Goal: Information Seeking & Learning: Find specific fact

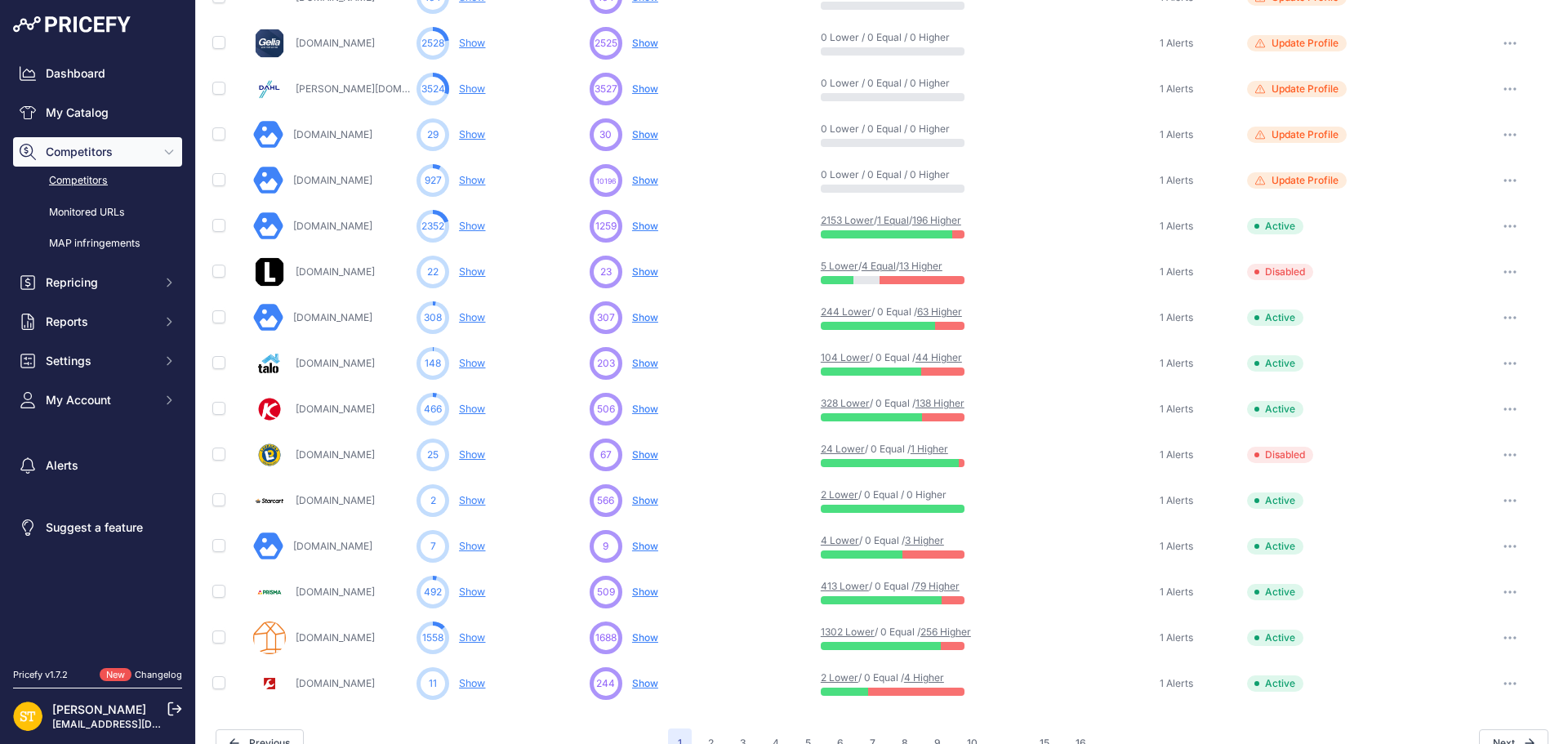
scroll to position [633, 0]
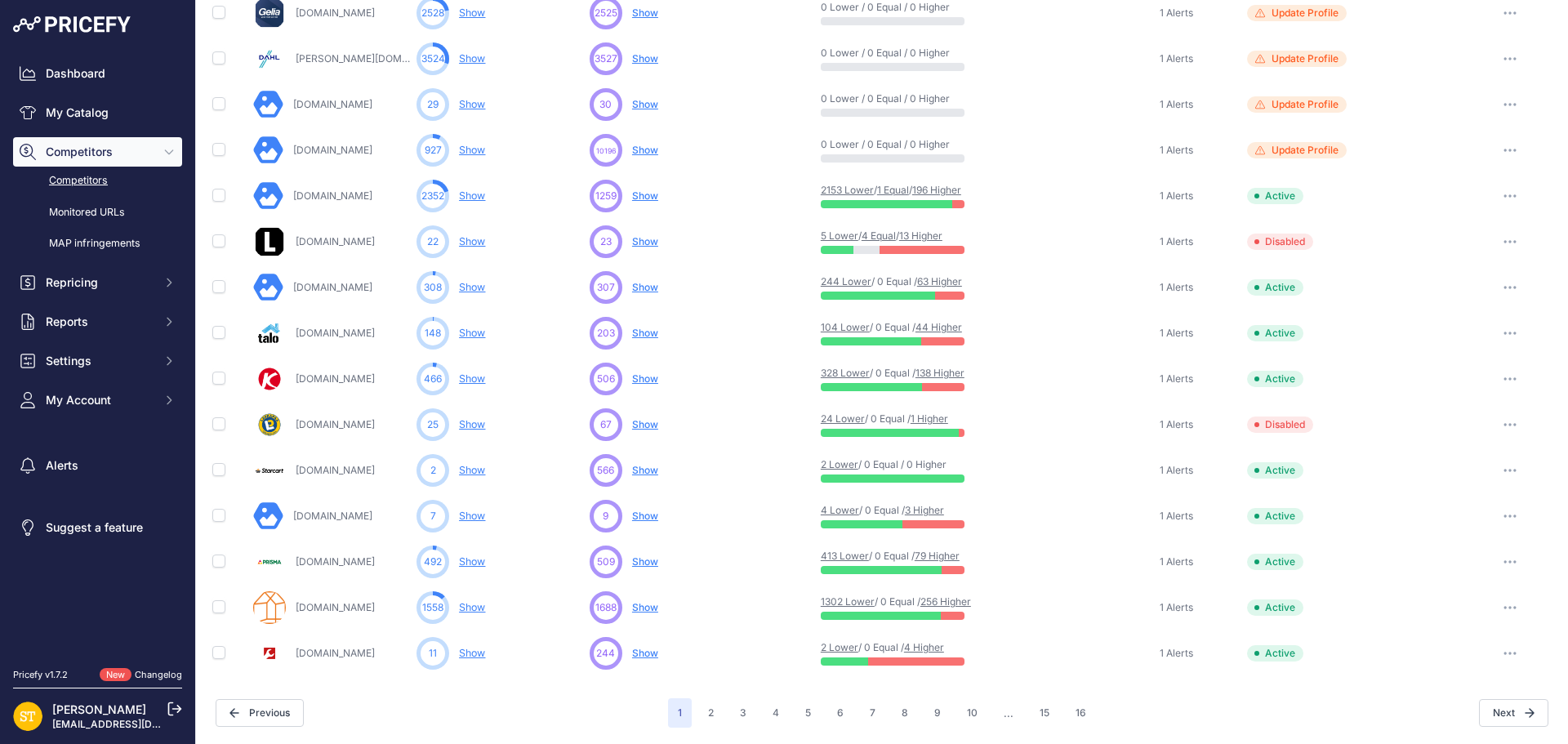
click at [951, 599] on link "256 Higher" at bounding box center [945, 601] width 50 height 12
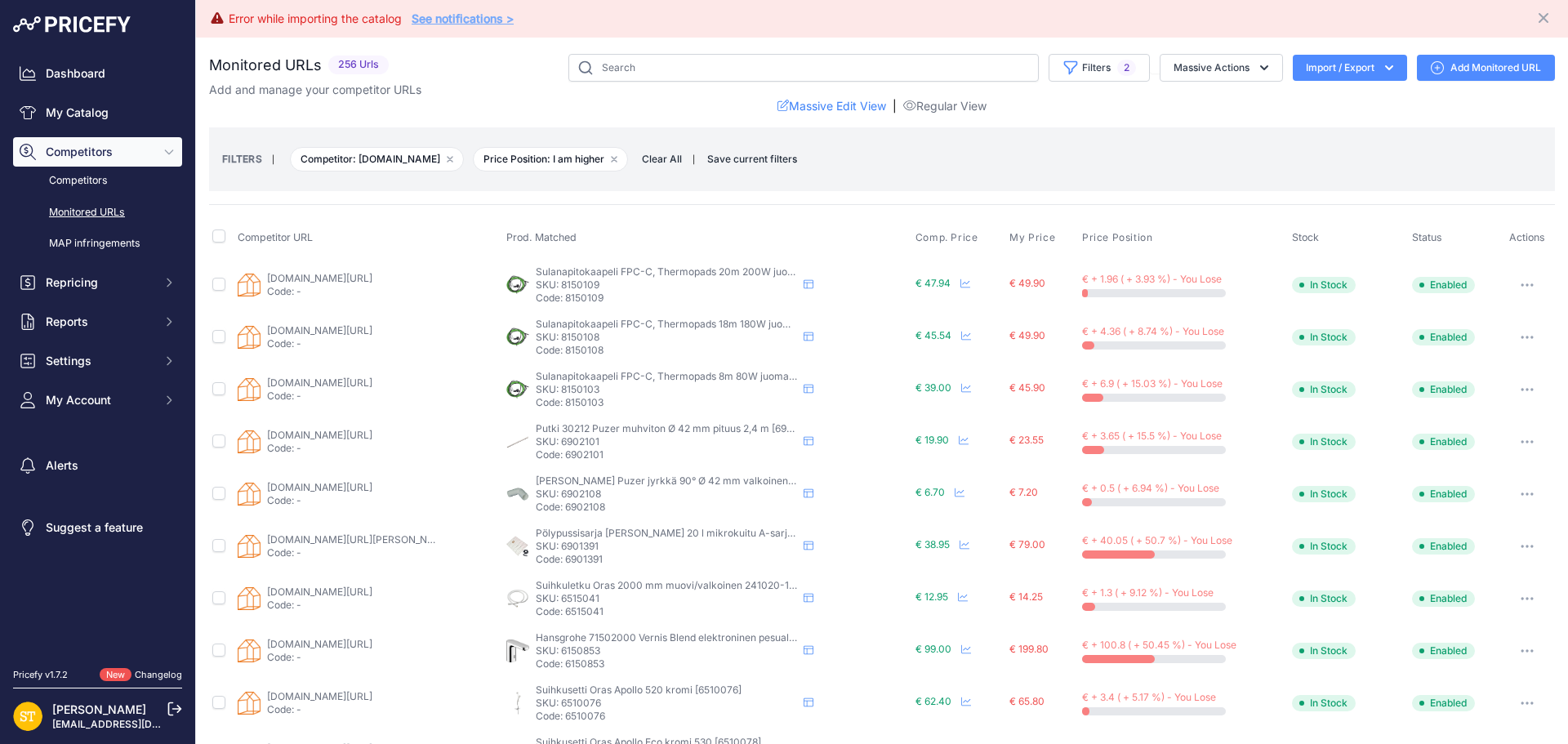
click at [571, 439] on p "SKU: 6902101" at bounding box center [666, 441] width 261 height 13
copy p "6902101"
click at [350, 428] on link "talotuote.fi/p39183/puzer-p%c3%b6lyputki-2-4m-pp-muhviton-puzer?prirule_jdsnikf…" at bounding box center [319, 434] width 105 height 12
click at [576, 441] on p "SKU: 6902101" at bounding box center [666, 441] width 261 height 13
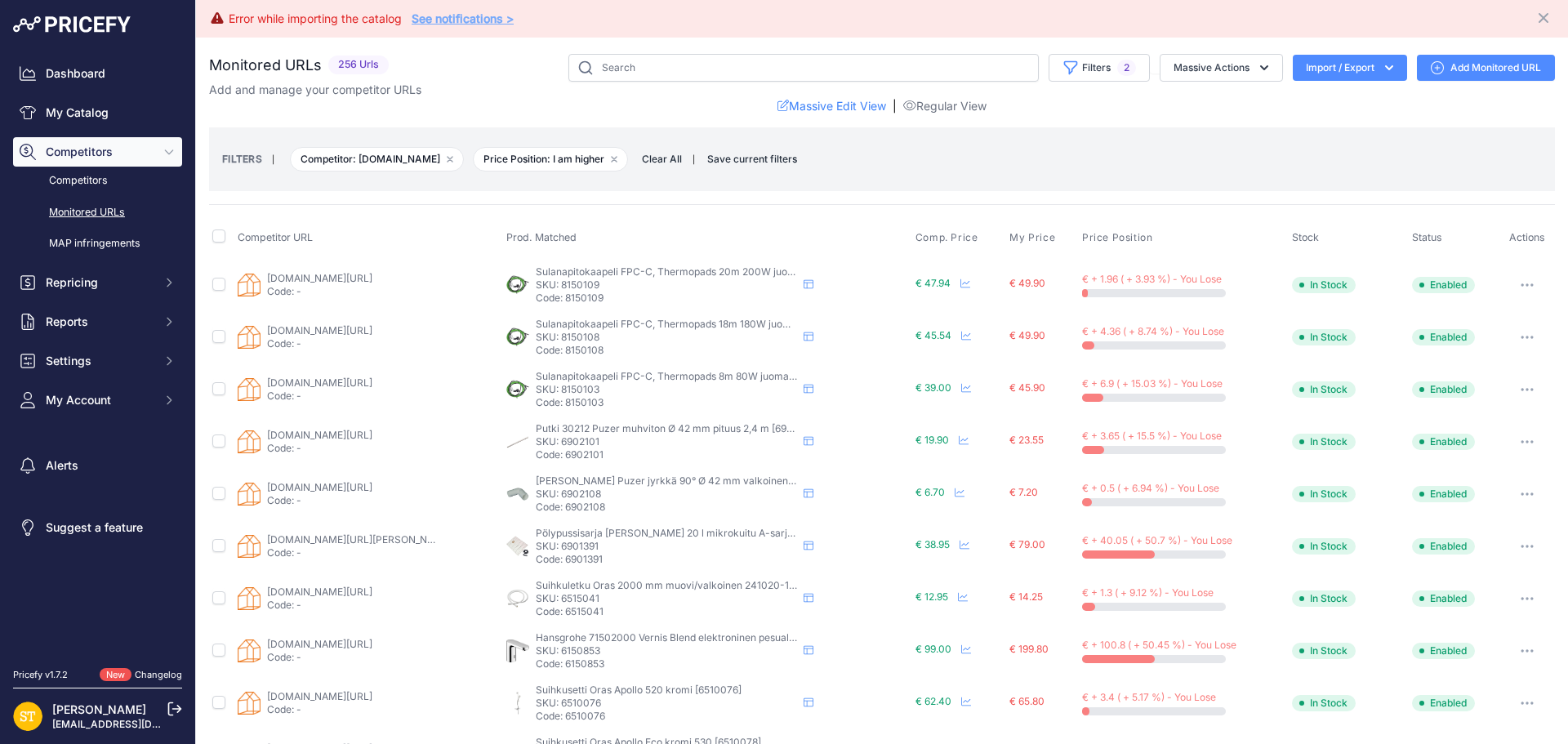
click at [576, 441] on p "SKU: 6902101" at bounding box center [666, 441] width 261 height 13
click at [578, 442] on p "SKU: 6902101" at bounding box center [666, 441] width 261 height 13
click at [583, 445] on p "SKU: 6902101" at bounding box center [666, 441] width 261 height 13
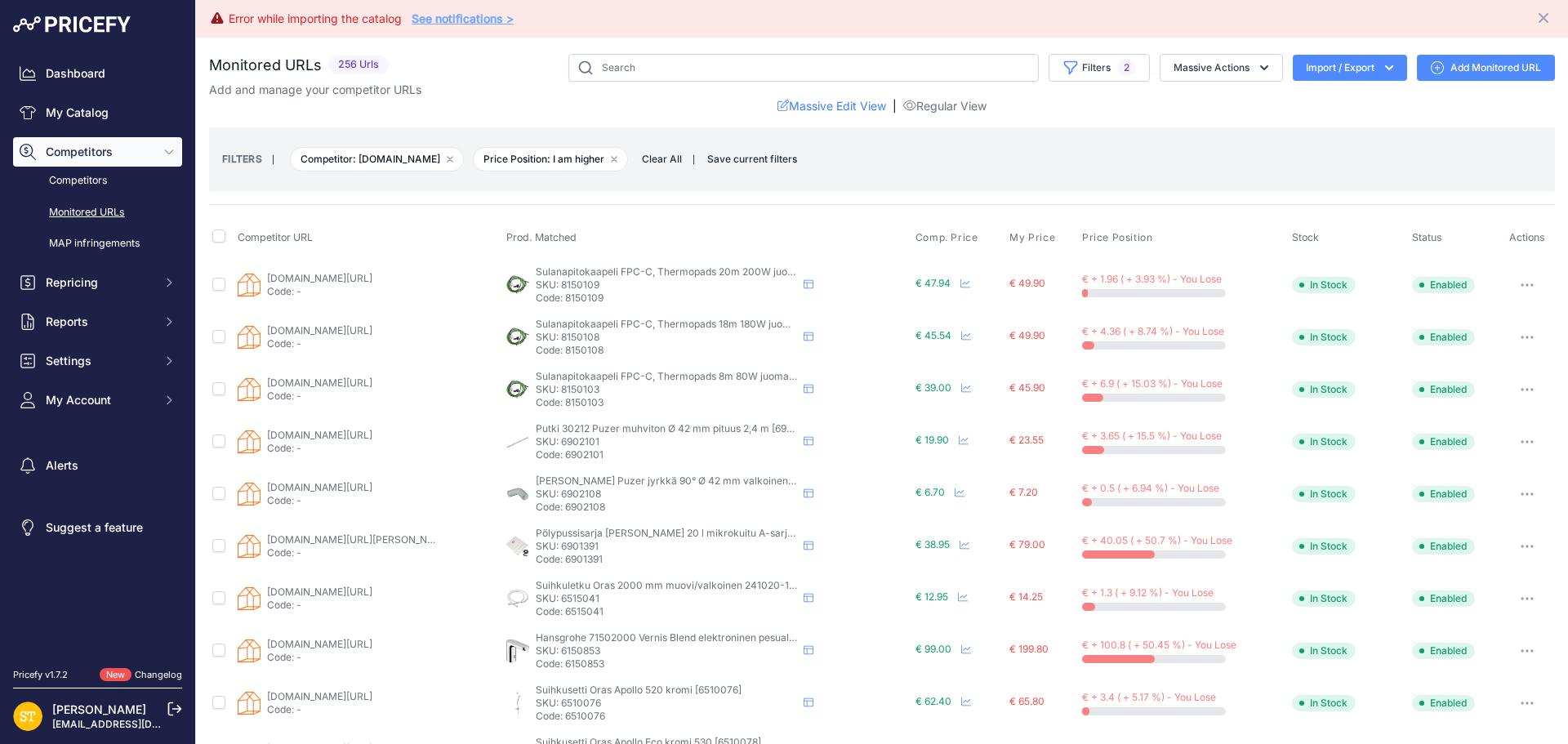
click at [361, 438] on link "talotuote.fi/p39183/puzer-p%c3%b6lyputki-2-4m-pp-muhviton-puzer?prirule_jdsnikf…" at bounding box center [319, 434] width 105 height 12
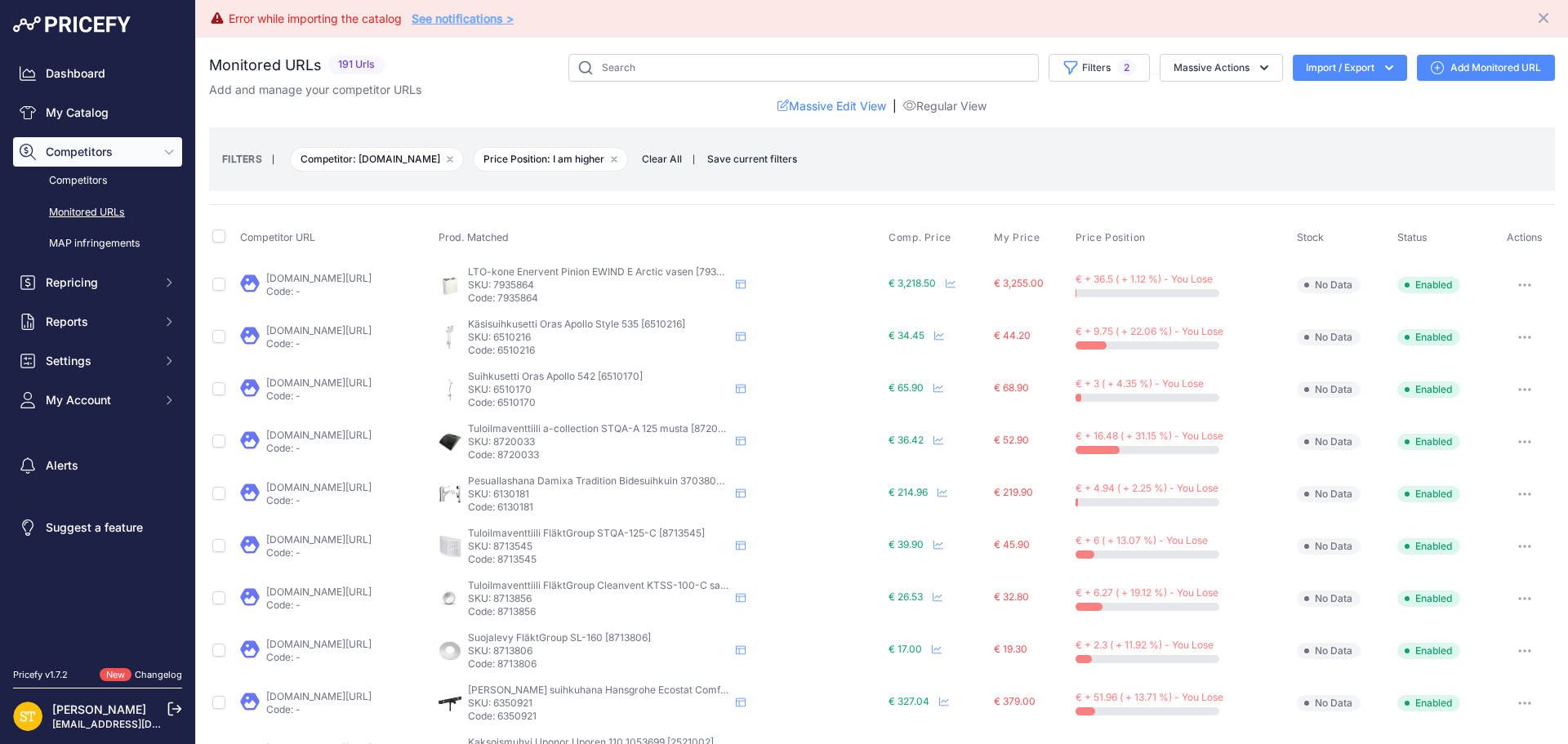
scroll to position [163, 0]
